Goal: Task Accomplishment & Management: Manage account settings

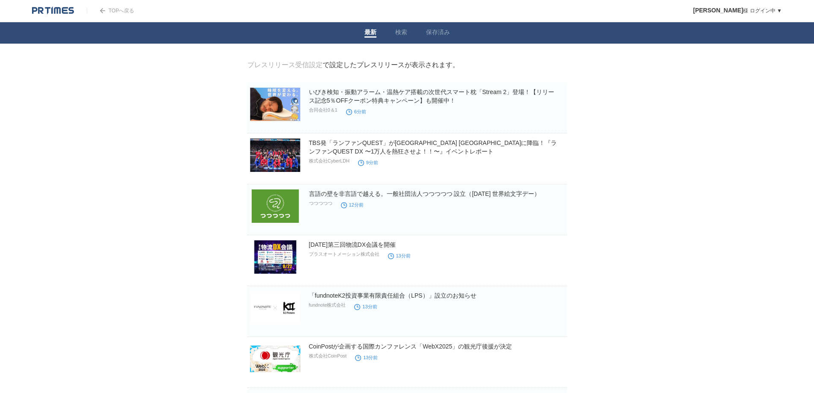
click at [561, 122] on link "この企業を 受取らない" at bounding box center [553, 117] width 24 height 27
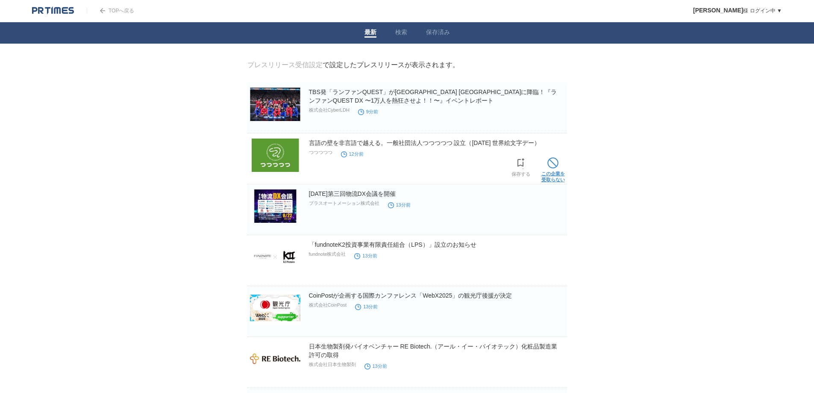
click at [556, 166] on span at bounding box center [552, 162] width 11 height 11
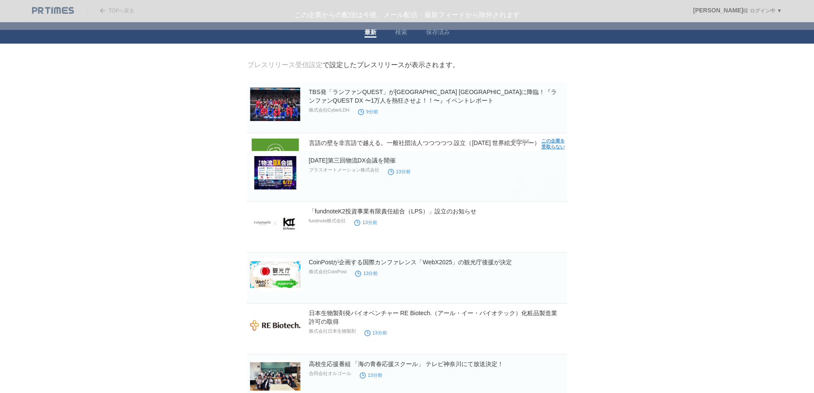
click at [556, 175] on span at bounding box center [552, 180] width 11 height 11
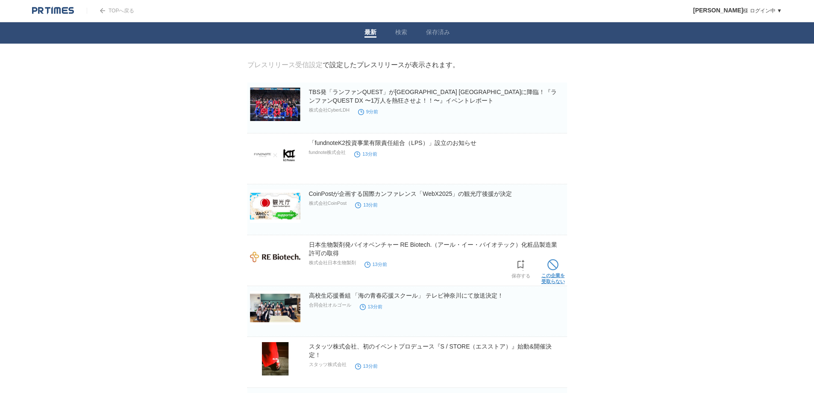
click at [544, 277] on link "この企業を 受取らない" at bounding box center [553, 270] width 24 height 27
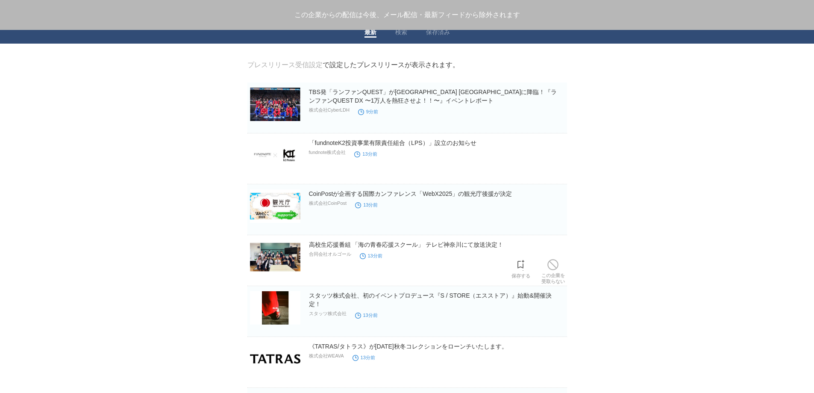
click at [544, 277] on link "この企業を 受取らない" at bounding box center [553, 270] width 24 height 27
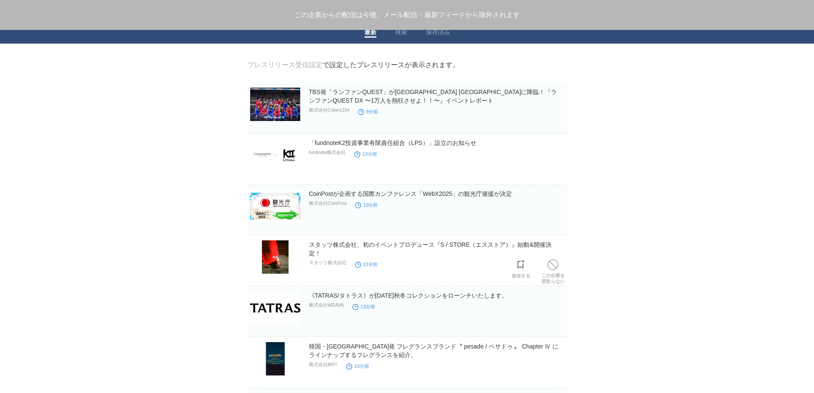
click at [544, 277] on link "この企業を 受取らない" at bounding box center [553, 270] width 24 height 27
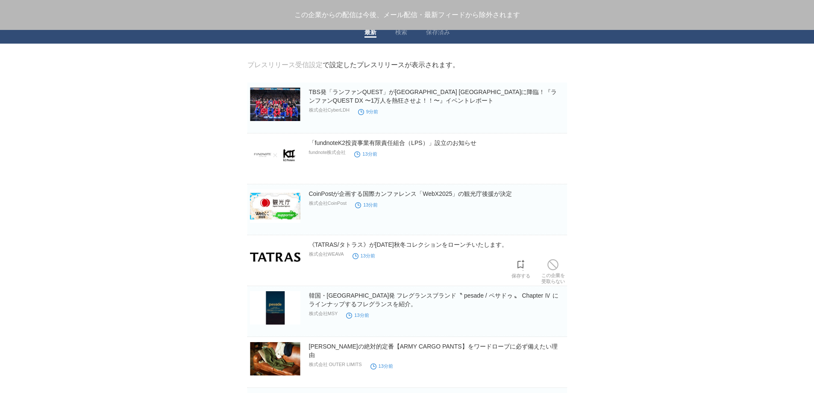
click at [544, 277] on link "この企業を 受取らない" at bounding box center [553, 270] width 24 height 27
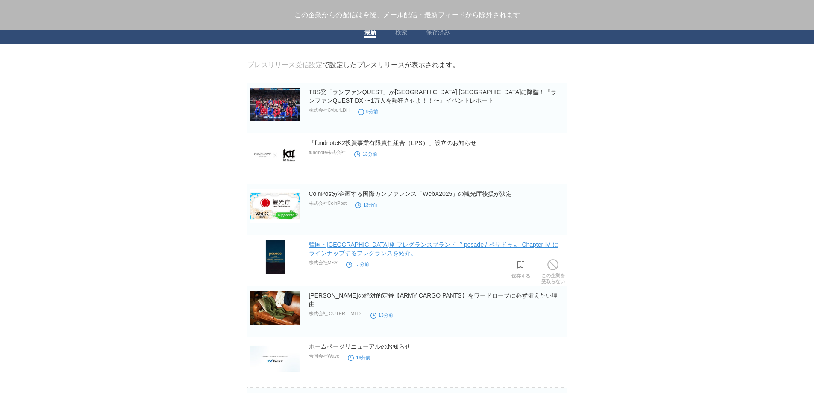
click at [544, 277] on link "この企業を 受取らない" at bounding box center [553, 270] width 24 height 27
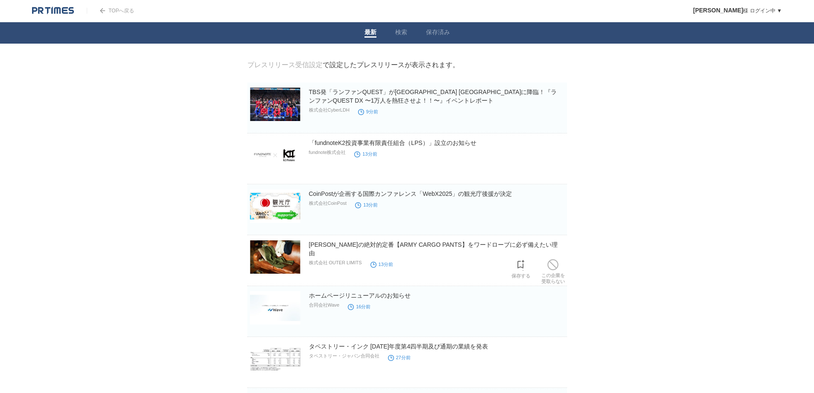
click at [544, 277] on link "この企業を 受取らない" at bounding box center [553, 270] width 24 height 27
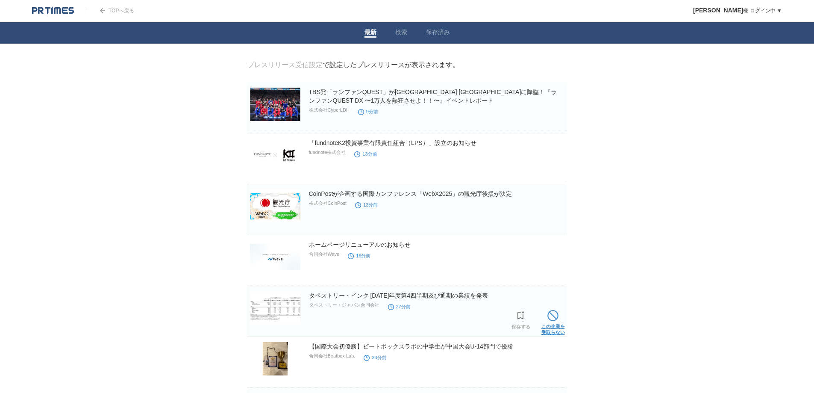
click at [555, 324] on link "この企業を 受取らない" at bounding box center [553, 321] width 24 height 27
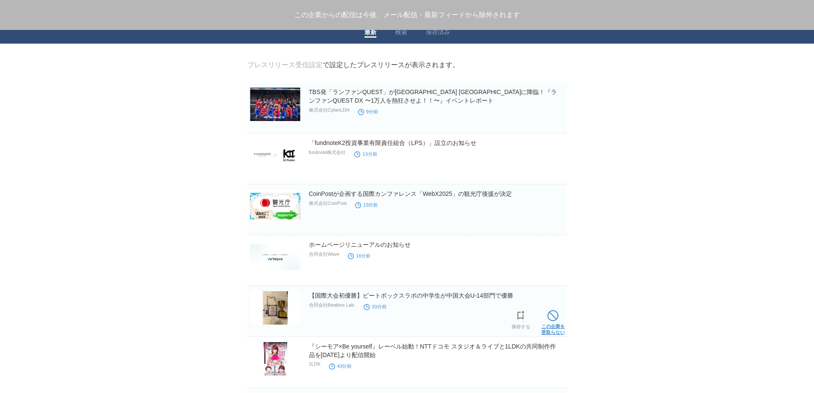
click at [556, 321] on span at bounding box center [552, 315] width 11 height 11
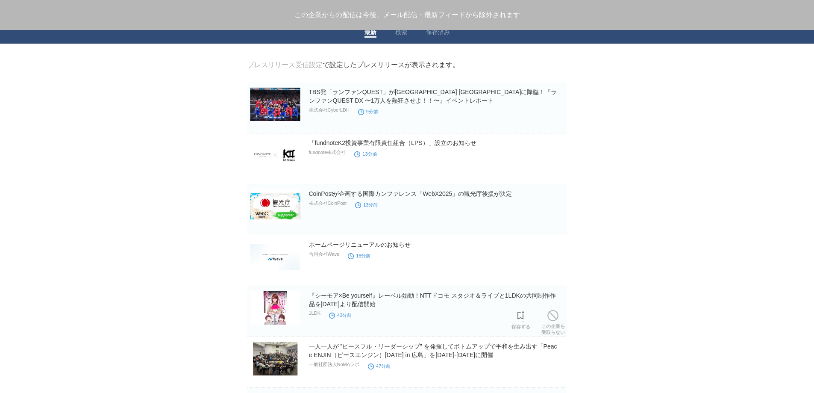
click at [556, 321] on span at bounding box center [552, 315] width 11 height 11
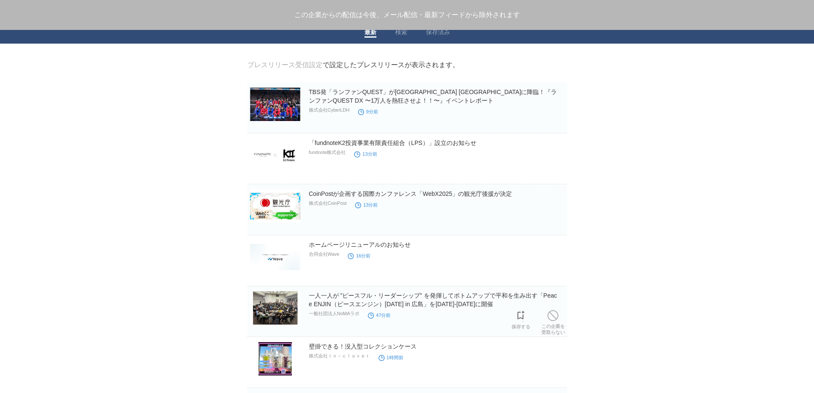
click at [556, 321] on span at bounding box center [552, 315] width 11 height 11
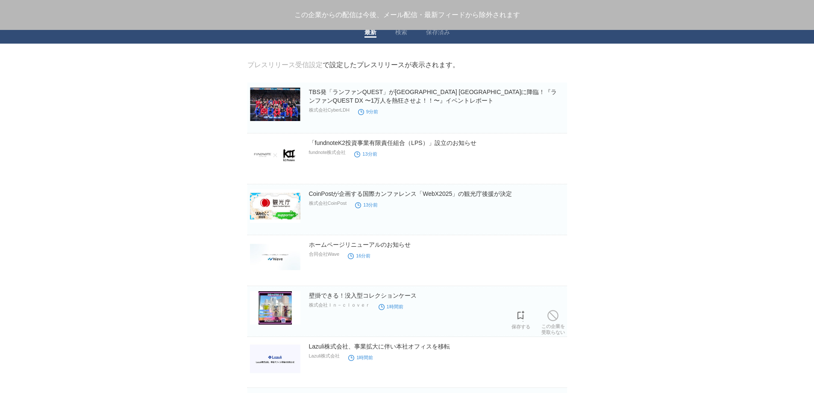
click at [556, 321] on span at bounding box center [552, 315] width 11 height 11
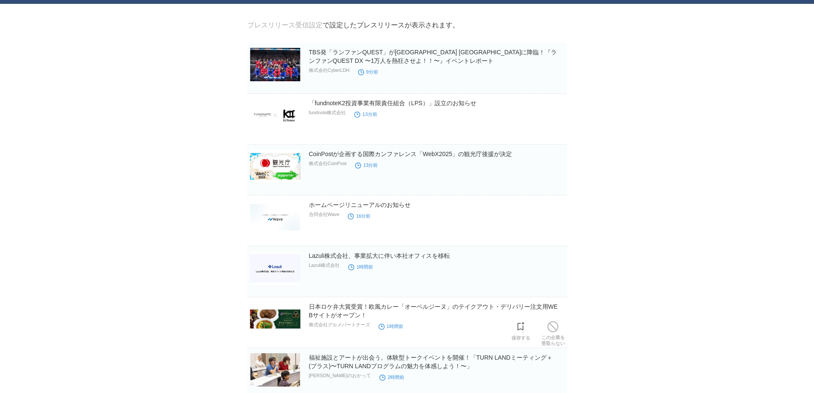
scroll to position [182, 0]
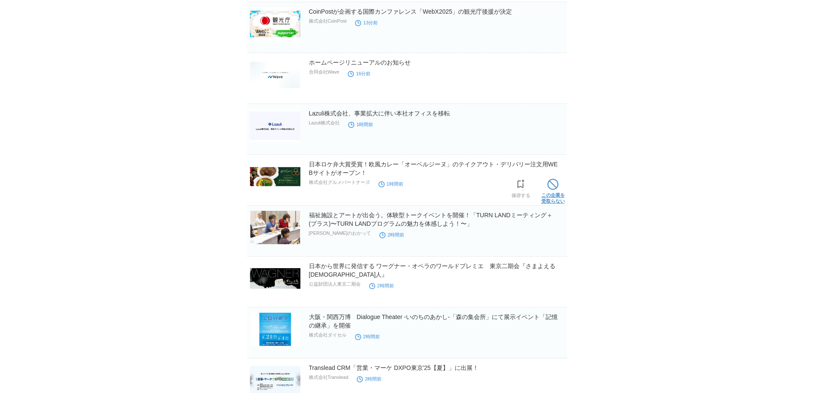
click at [551, 184] on span at bounding box center [552, 184] width 11 height 11
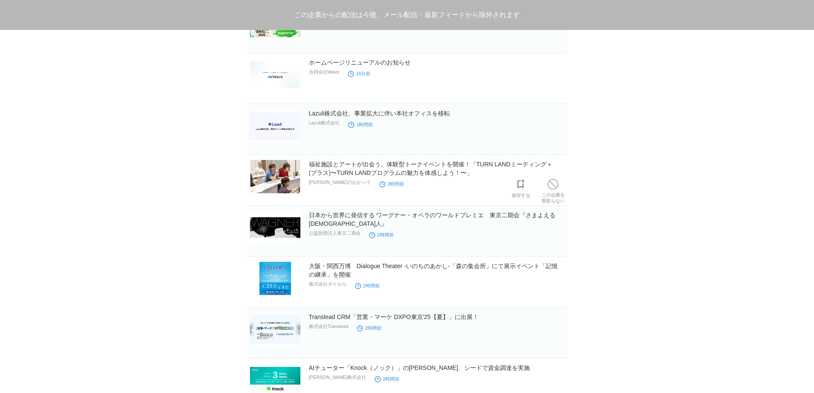
click at [551, 184] on span at bounding box center [552, 184] width 11 height 11
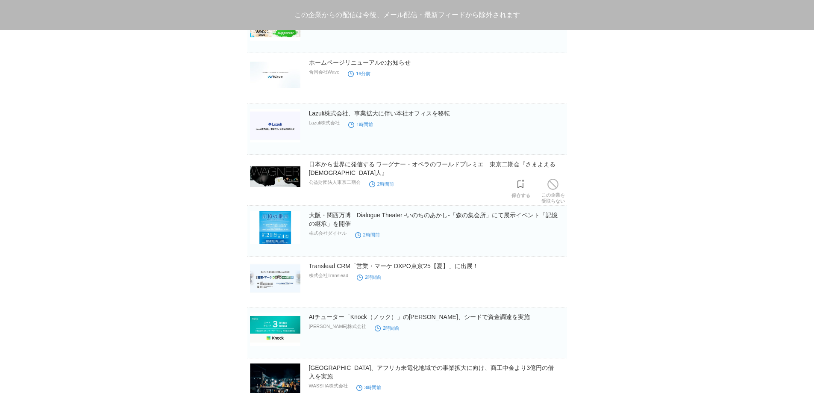
click at [551, 184] on span at bounding box center [552, 184] width 11 height 11
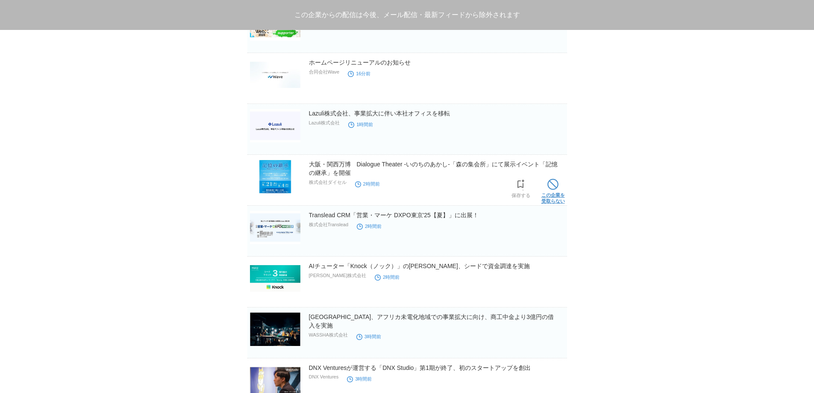
click at [547, 190] on link "この企業を 受取らない" at bounding box center [553, 189] width 24 height 27
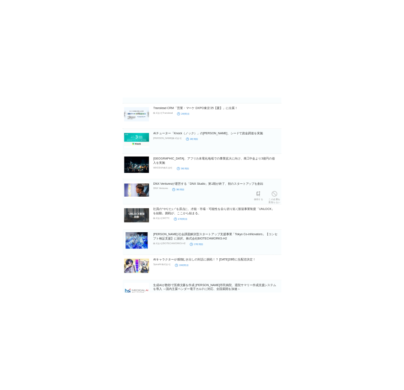
scroll to position [0, 0]
